Goal: Task Accomplishment & Management: Manage account settings

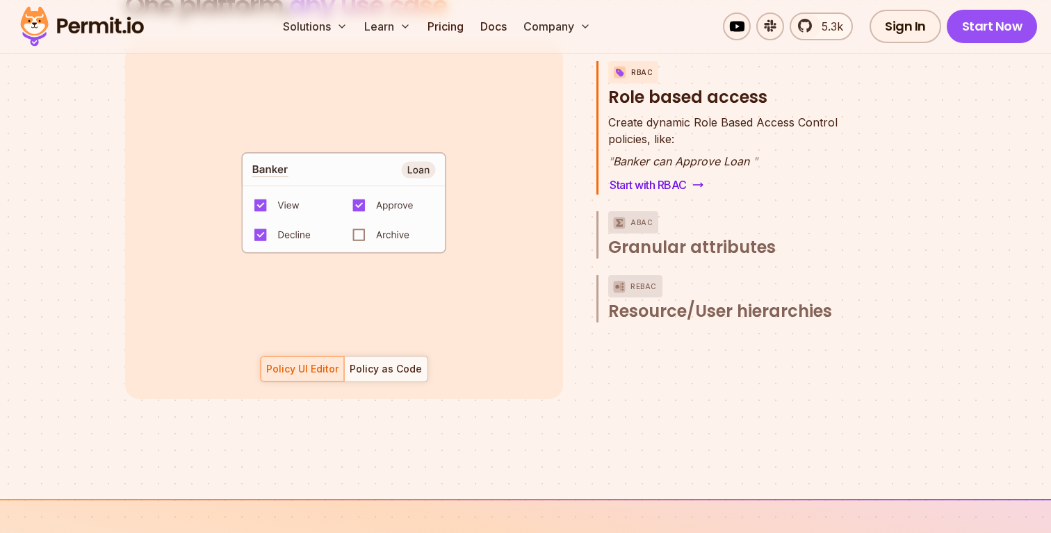
scroll to position [2061, 0]
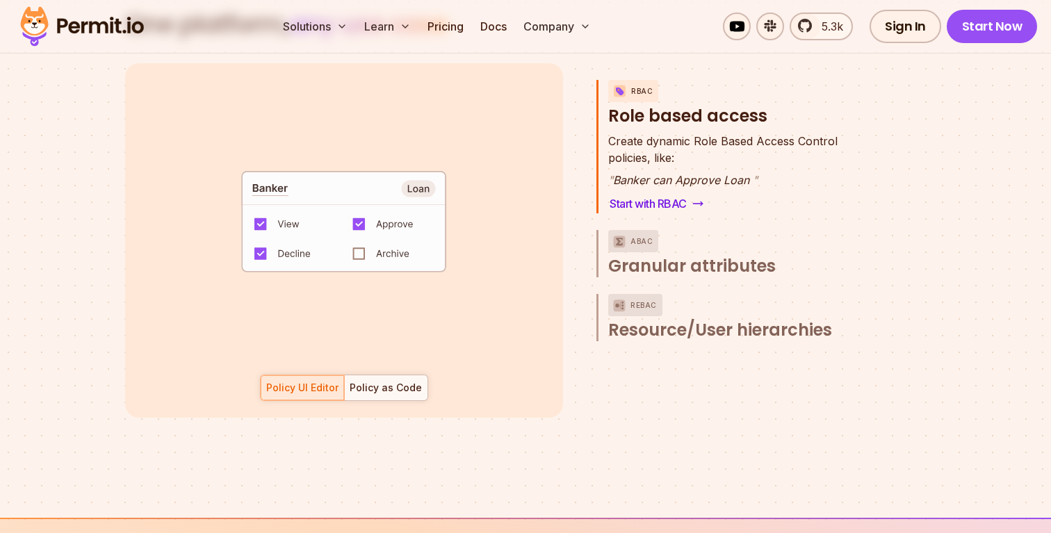
click at [391, 229] on code "default allow := false allow if { some role in data.users[input.user].roles act…" at bounding box center [344, 227] width 289 height 120
click at [373, 229] on code "default allow := false allow if { some role in data.users[input.user].roles act…" at bounding box center [344, 227] width 289 height 120
click at [359, 237] on code "default allow := false allow if { some role in data.users[input.user].roles act…" at bounding box center [344, 227] width 289 height 120
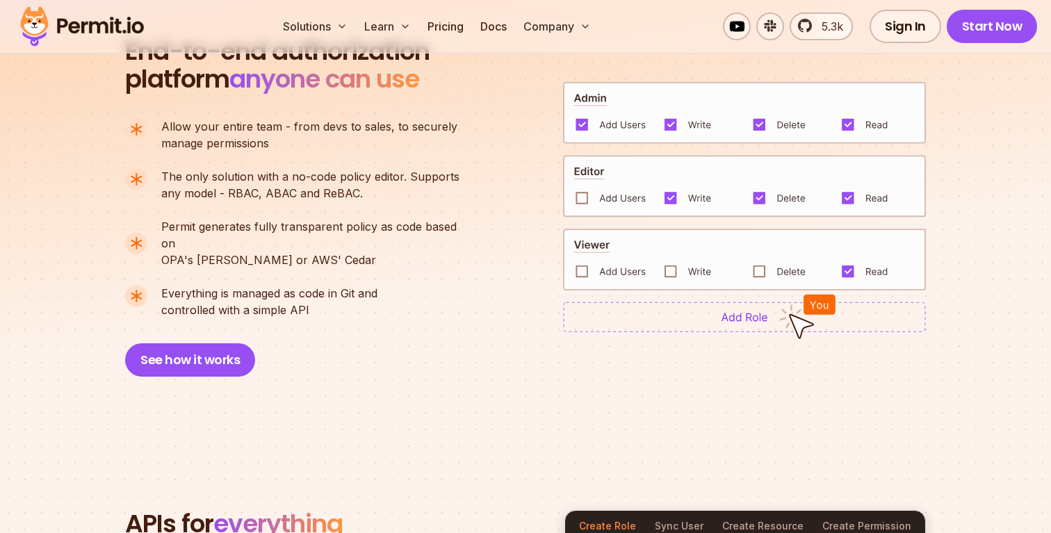
scroll to position [1014, 0]
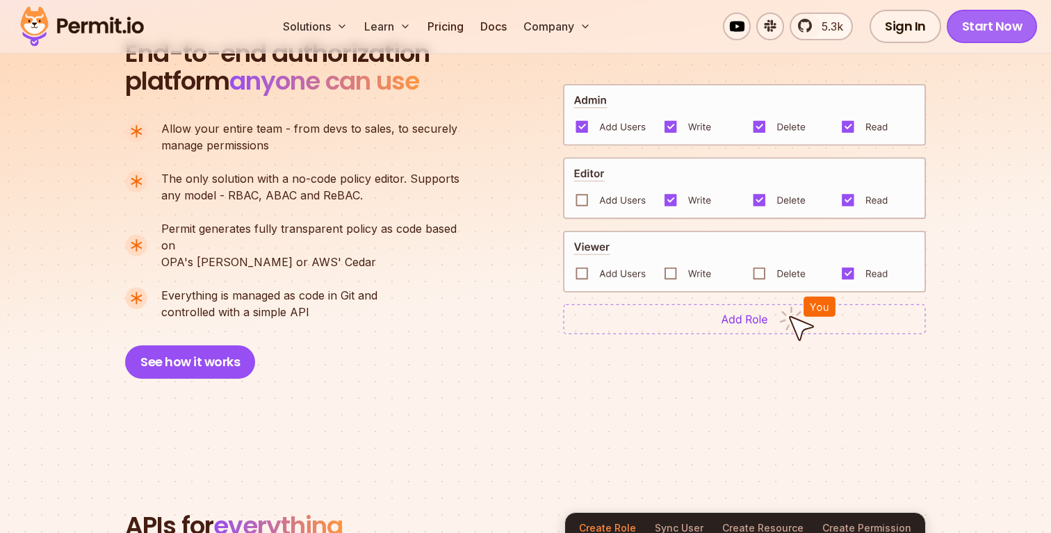
click at [975, 39] on link "Start Now" at bounding box center [992, 26] width 91 height 33
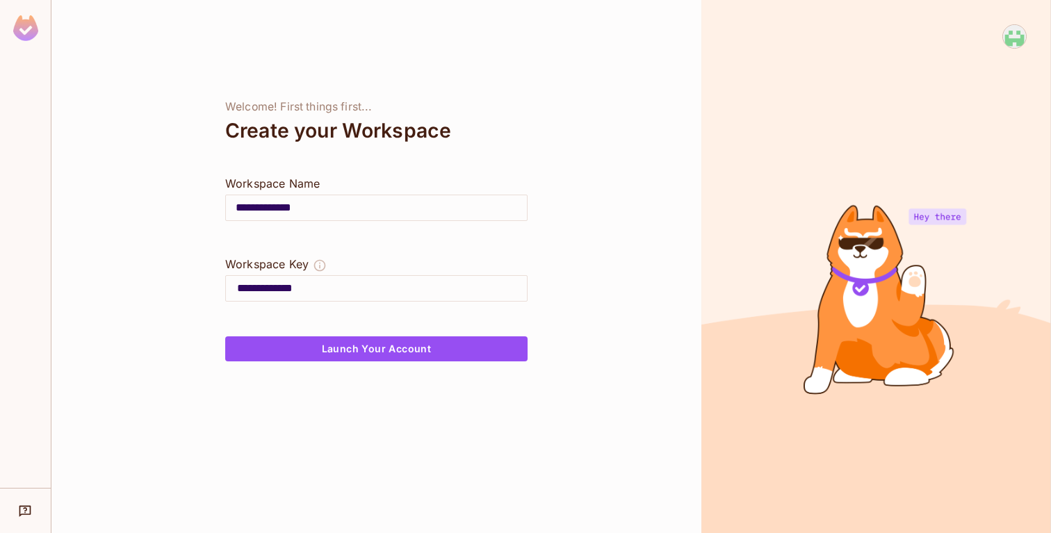
click at [432, 349] on button "Launch Your Account" at bounding box center [376, 348] width 302 height 25
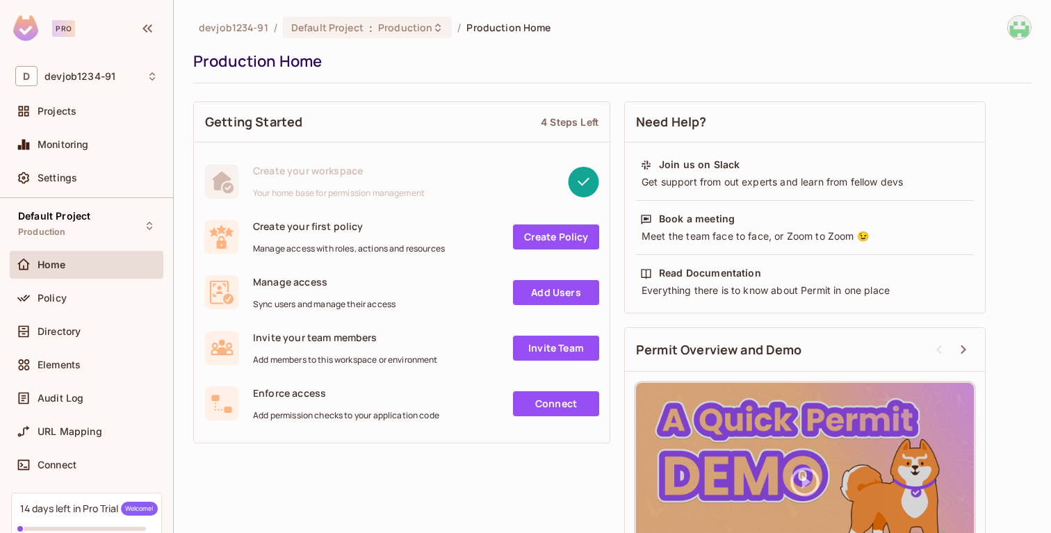
click at [116, 163] on div "Monitoring" at bounding box center [87, 147] width 154 height 33
click at [570, 291] on link "Add Users" at bounding box center [556, 292] width 86 height 25
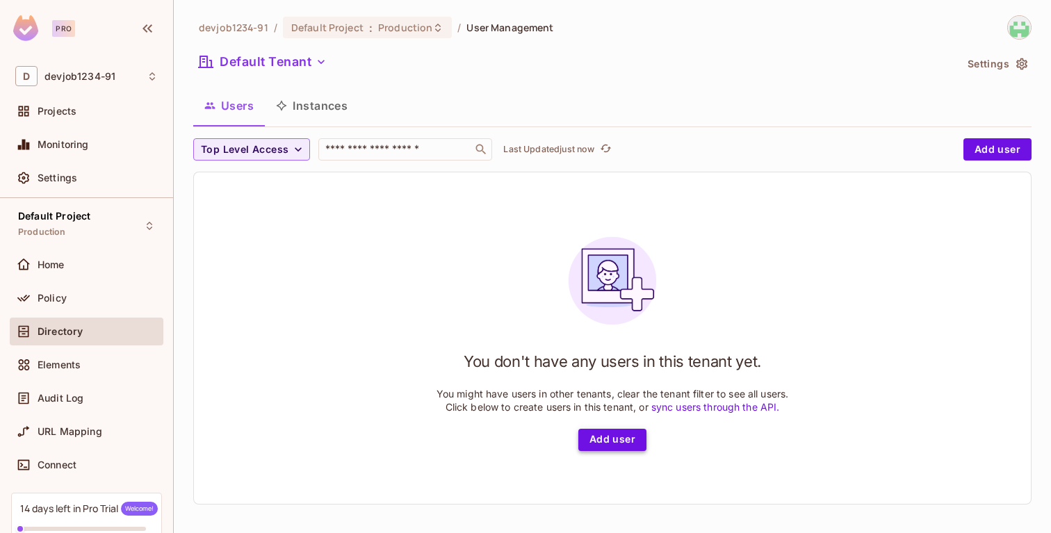
click at [615, 435] on button "Add user" at bounding box center [612, 440] width 68 height 22
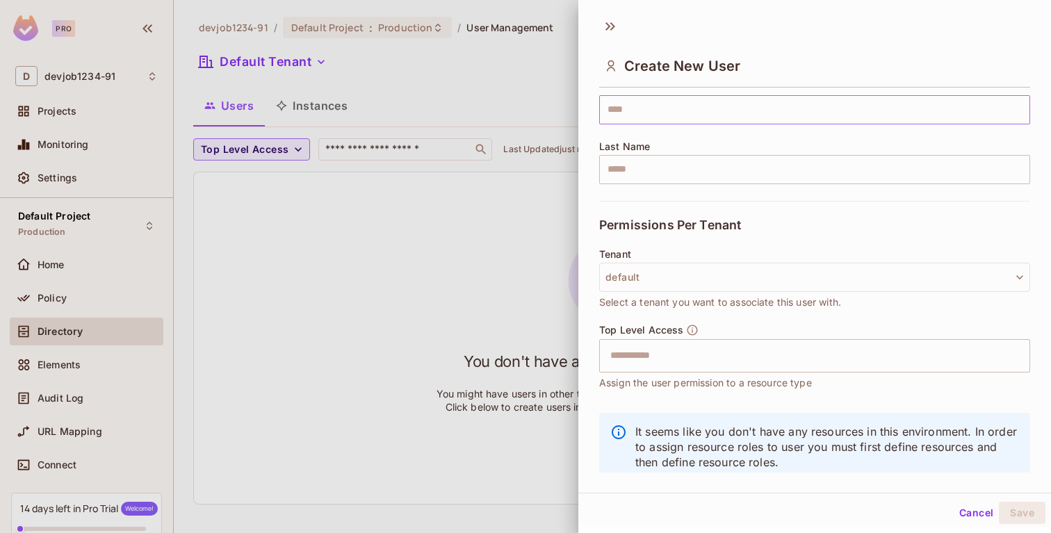
scroll to position [218, 0]
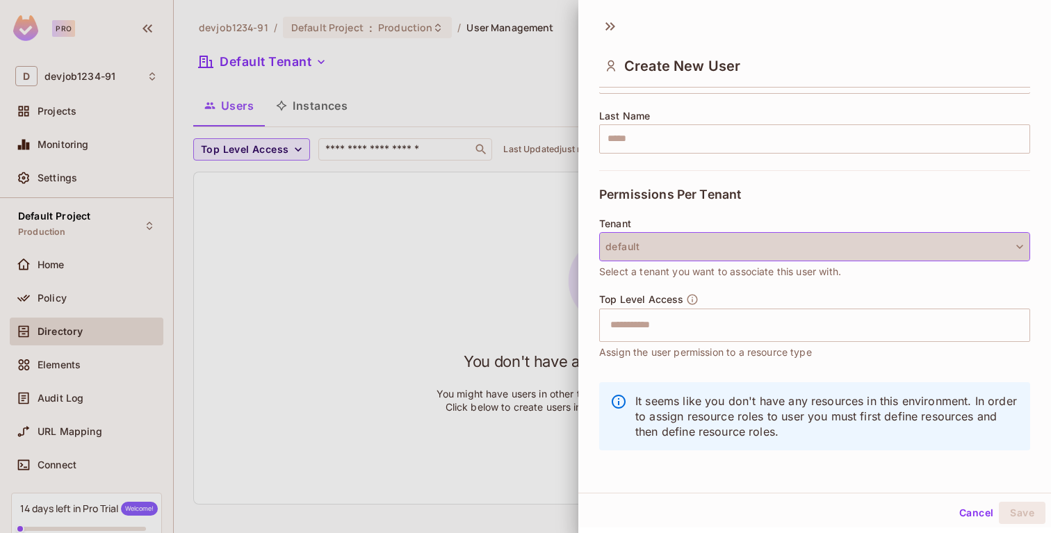
click at [638, 256] on button "default" at bounding box center [814, 246] width 431 height 29
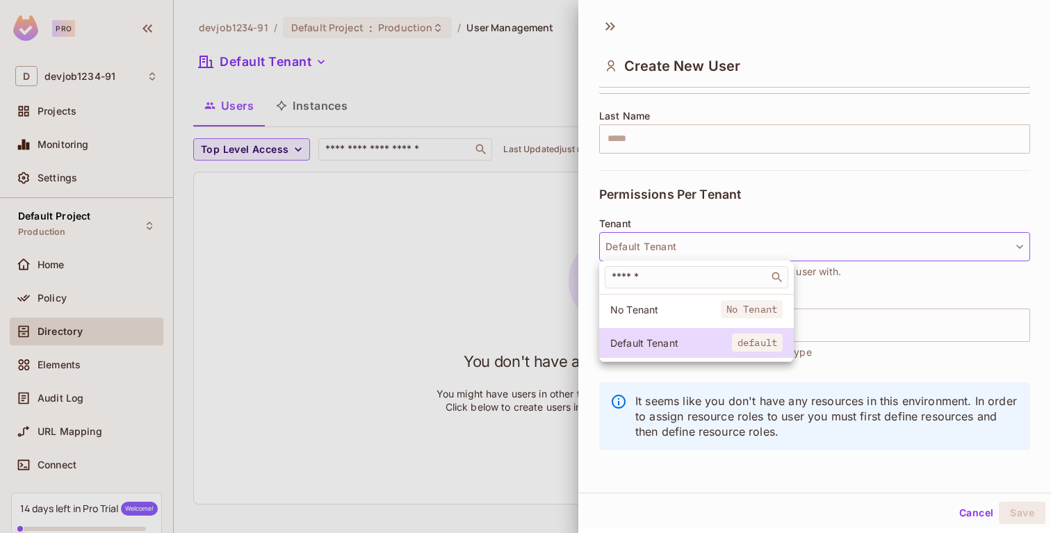
click at [638, 256] on div at bounding box center [525, 266] width 1051 height 533
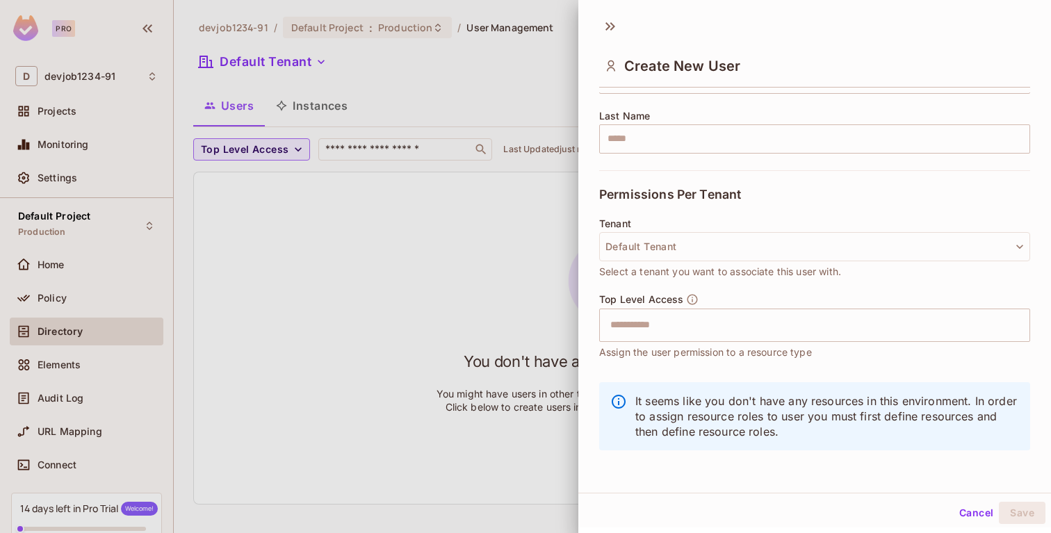
scroll to position [2, 0]
click at [628, 328] on input "text" at bounding box center [802, 323] width 401 height 28
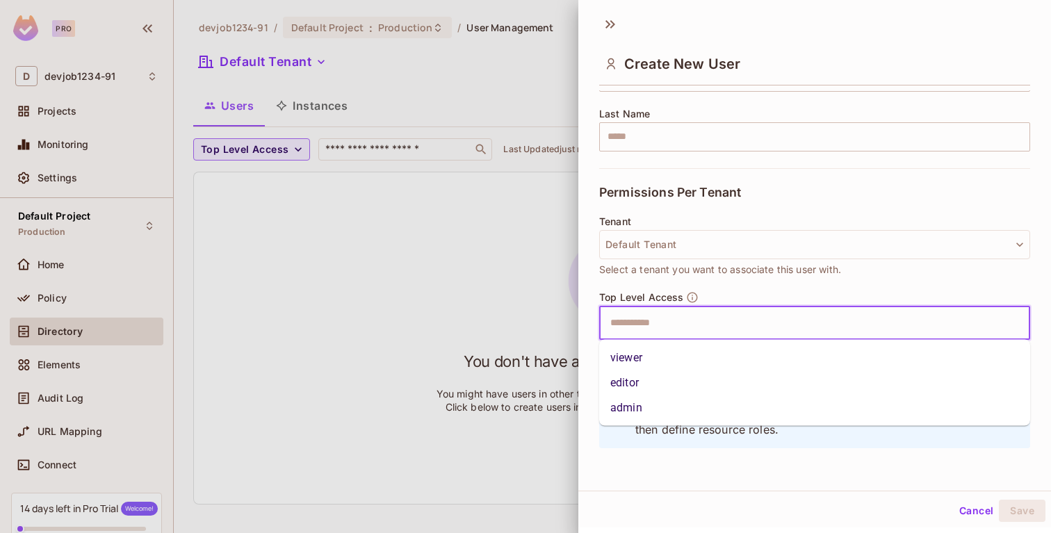
click at [528, 330] on div at bounding box center [525, 266] width 1051 height 533
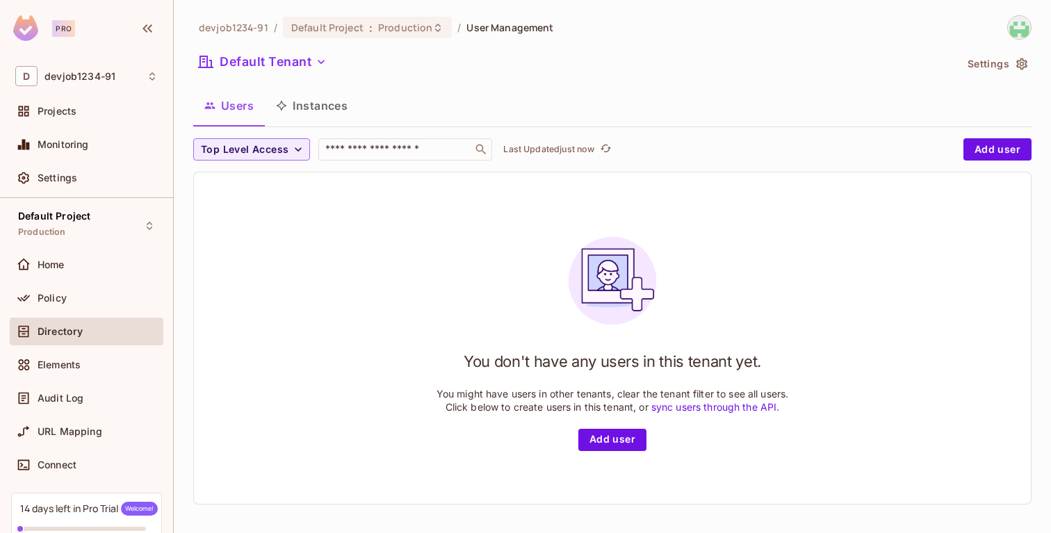
click at [300, 104] on button "Instances" at bounding box center [312, 105] width 94 height 35
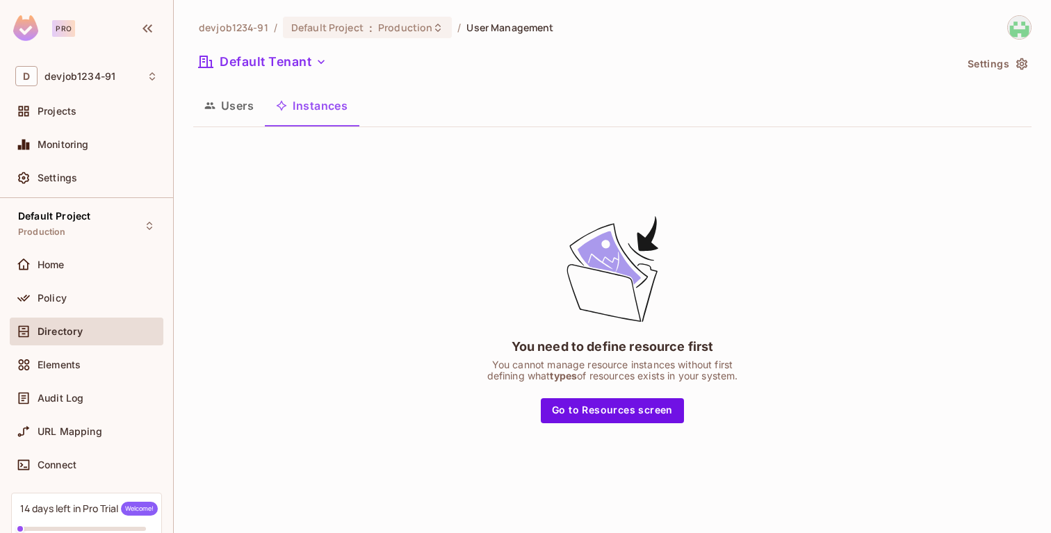
click at [240, 99] on button "Users" at bounding box center [229, 105] width 72 height 35
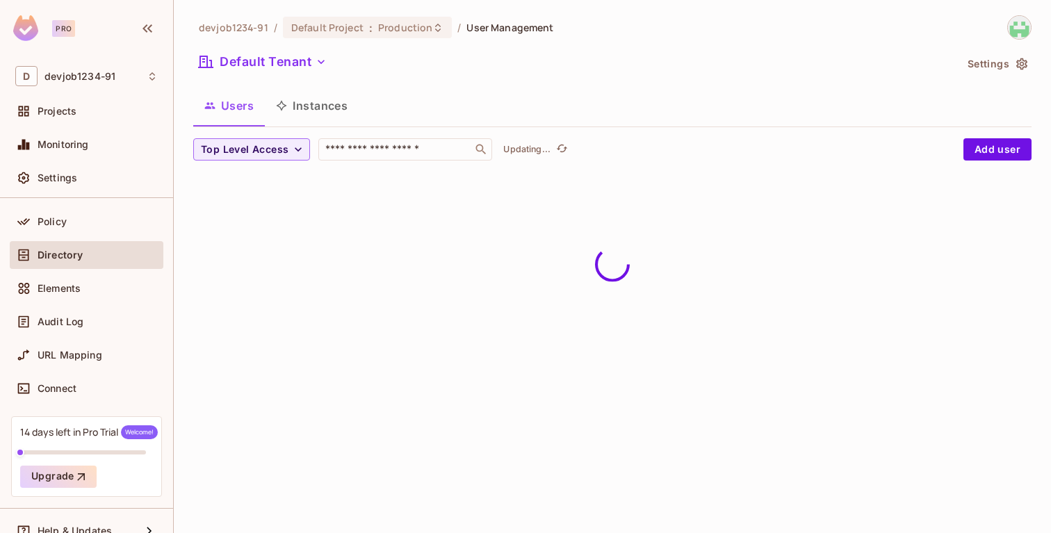
scroll to position [96, 0]
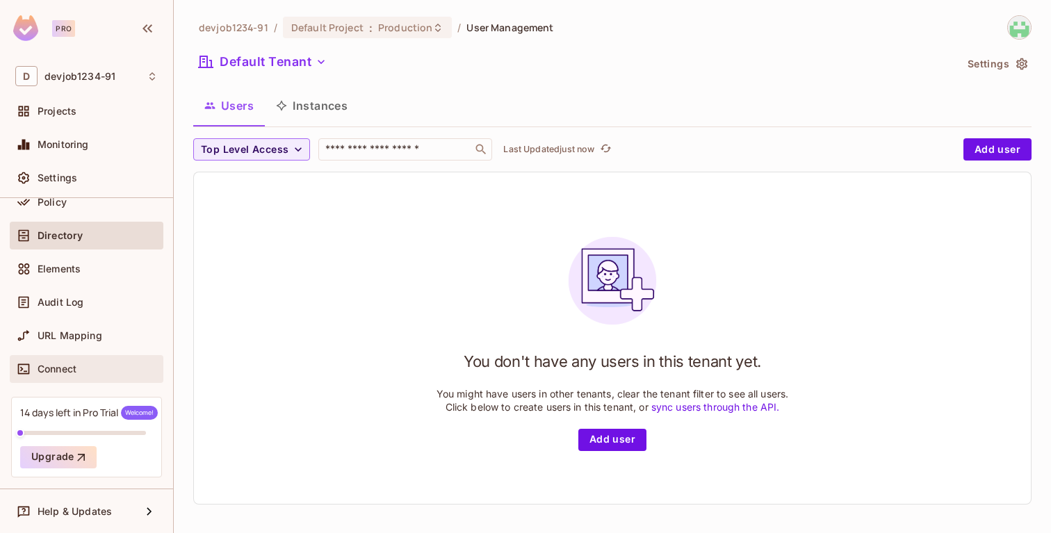
click at [93, 357] on div "Connect" at bounding box center [87, 369] width 154 height 28
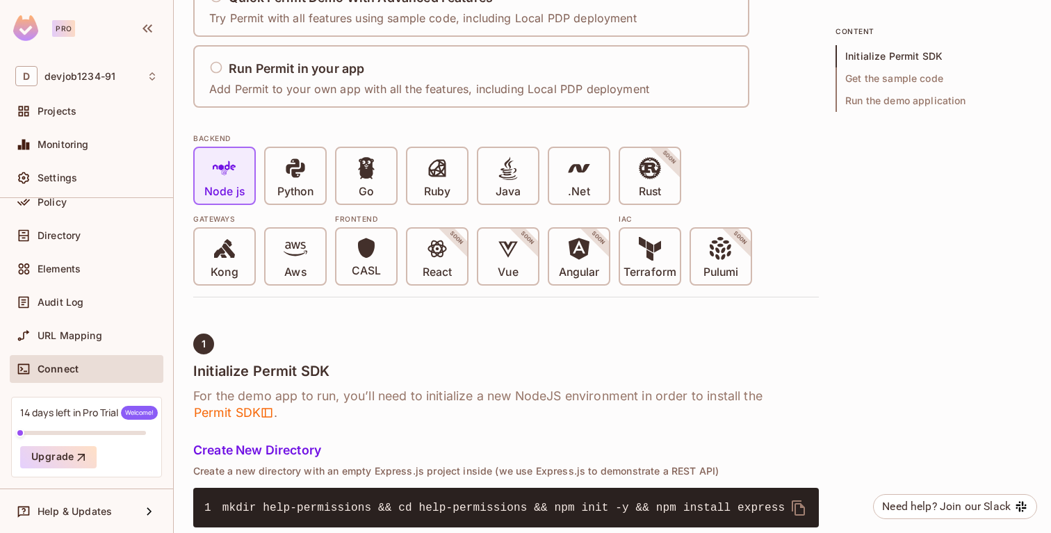
scroll to position [216, 0]
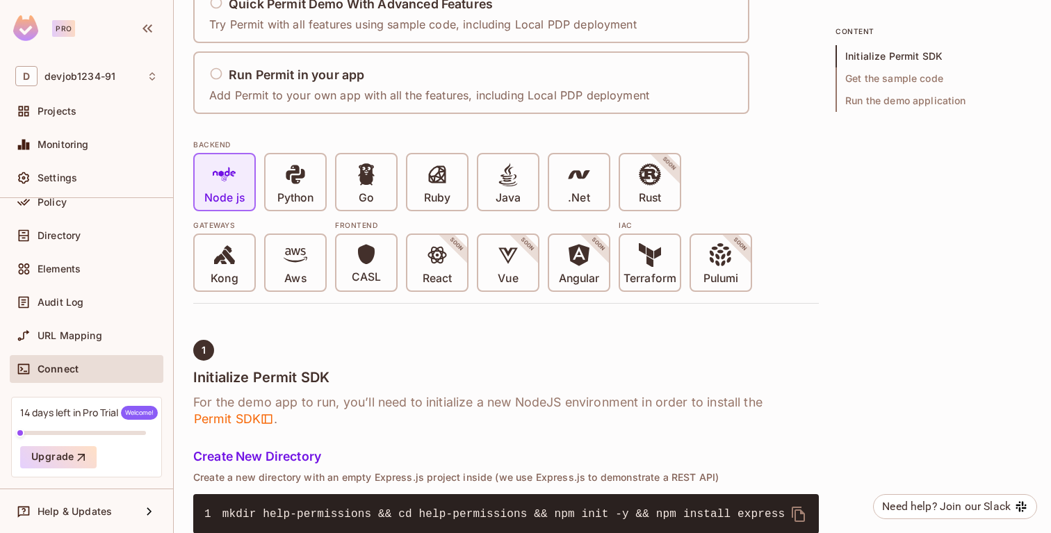
click at [414, 284] on div "React SOON" at bounding box center [437, 263] width 60 height 56
